Goal: Task Accomplishment & Management: Complete application form

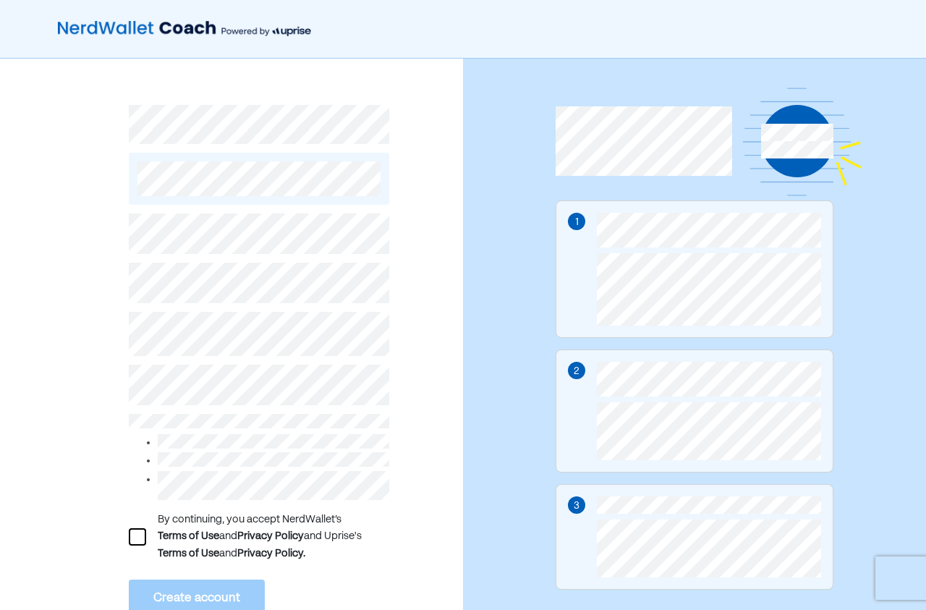
click at [140, 528] on div at bounding box center [137, 536] width 17 height 17
click at [163, 584] on button "Create account" at bounding box center [197, 599] width 136 height 38
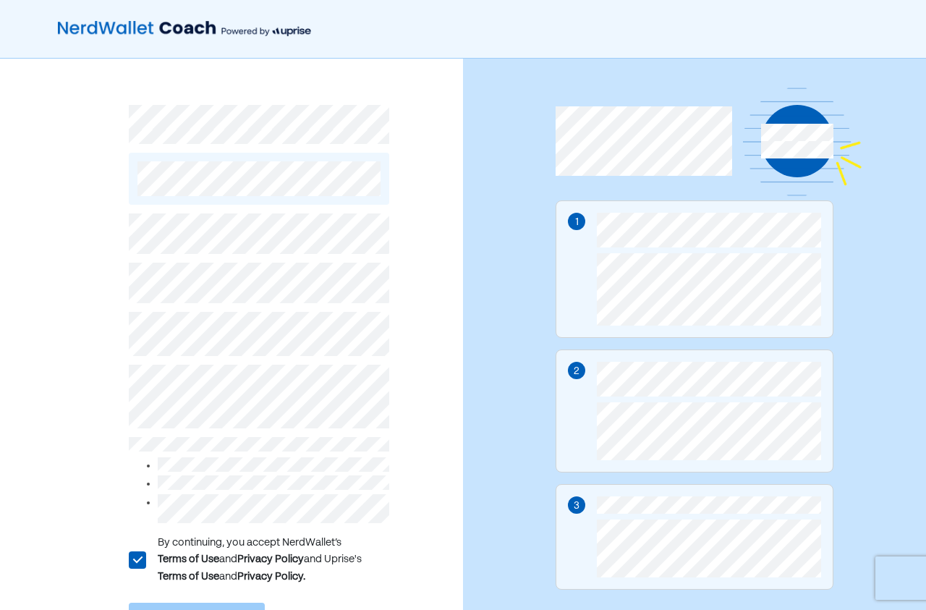
click at [135, 554] on div "L" at bounding box center [136, 559] width 17 height 17
click at [143, 551] on div at bounding box center [137, 559] width 17 height 17
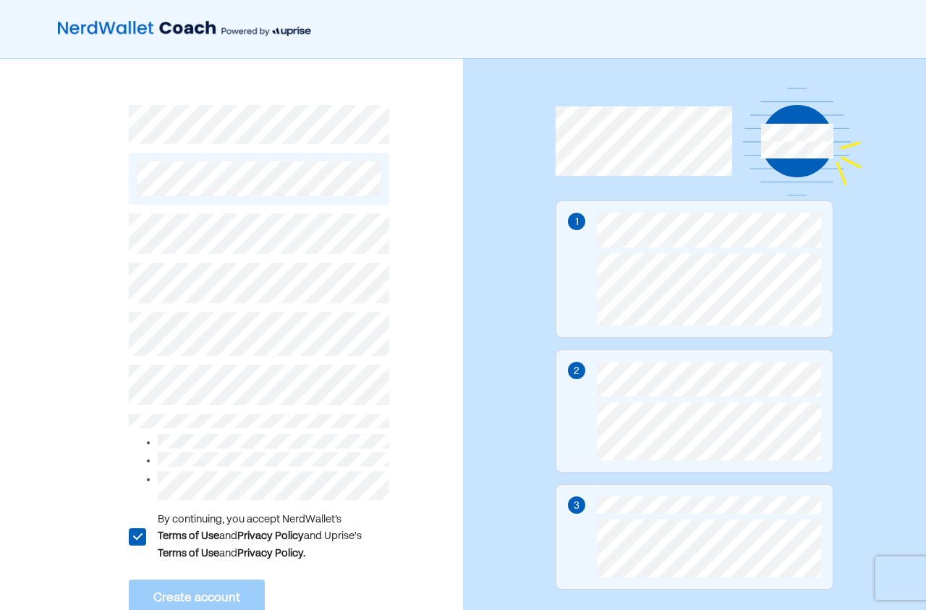
scroll to position [101, 0]
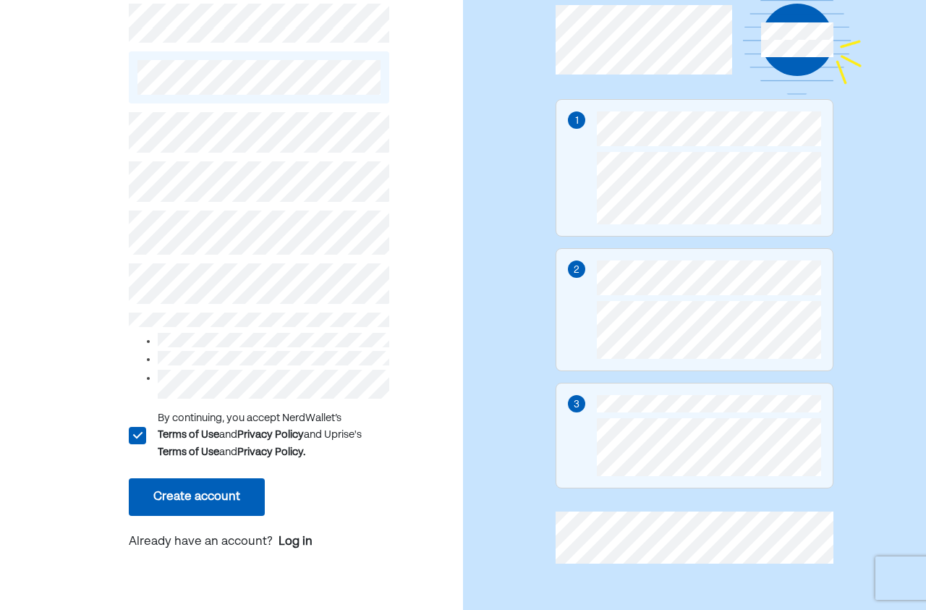
click at [229, 483] on button "Create account" at bounding box center [197, 497] width 136 height 38
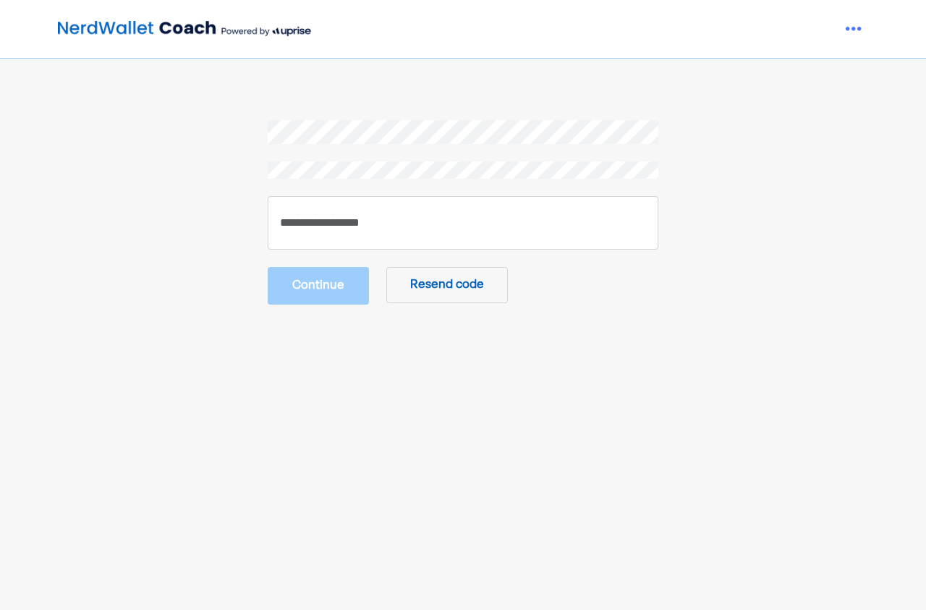
click at [758, 181] on section "Continue Resend code" at bounding box center [463, 212] width 614 height 185
